Goal: Task Accomplishment & Management: Manage account settings

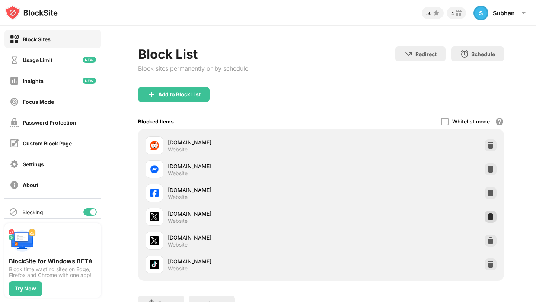
click at [485, 221] on div at bounding box center [491, 217] width 12 height 12
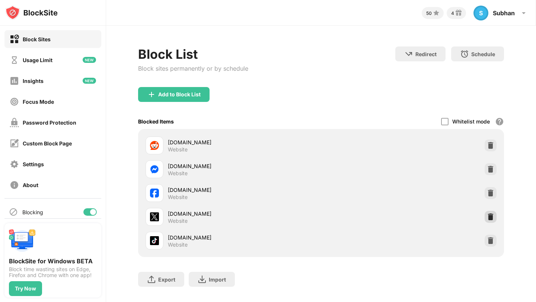
click at [487, 220] on img at bounding box center [490, 216] width 7 height 7
